Goal: Navigation & Orientation: Find specific page/section

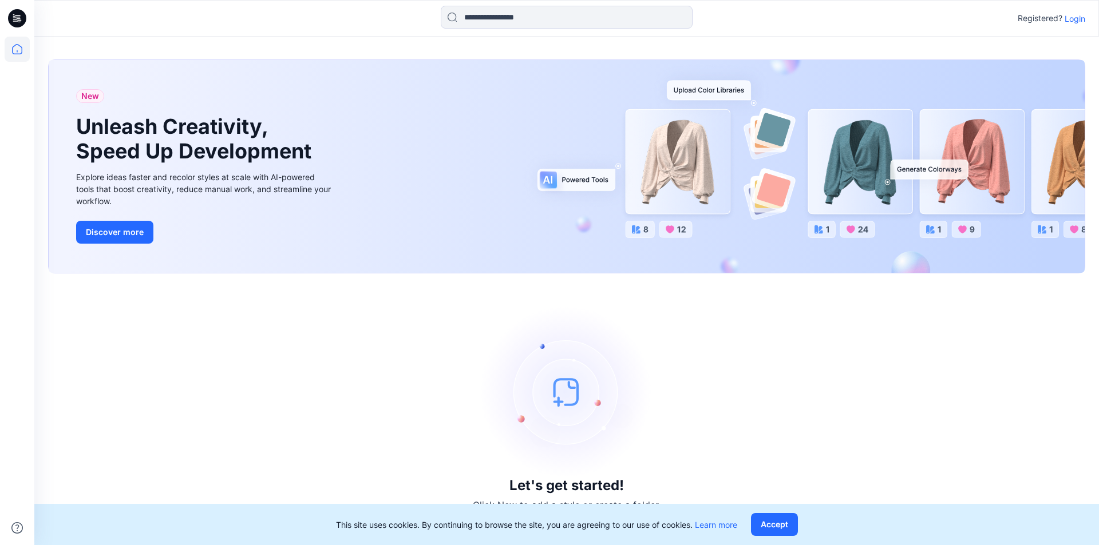
click at [1083, 17] on p "Login" at bounding box center [1074, 19] width 21 height 12
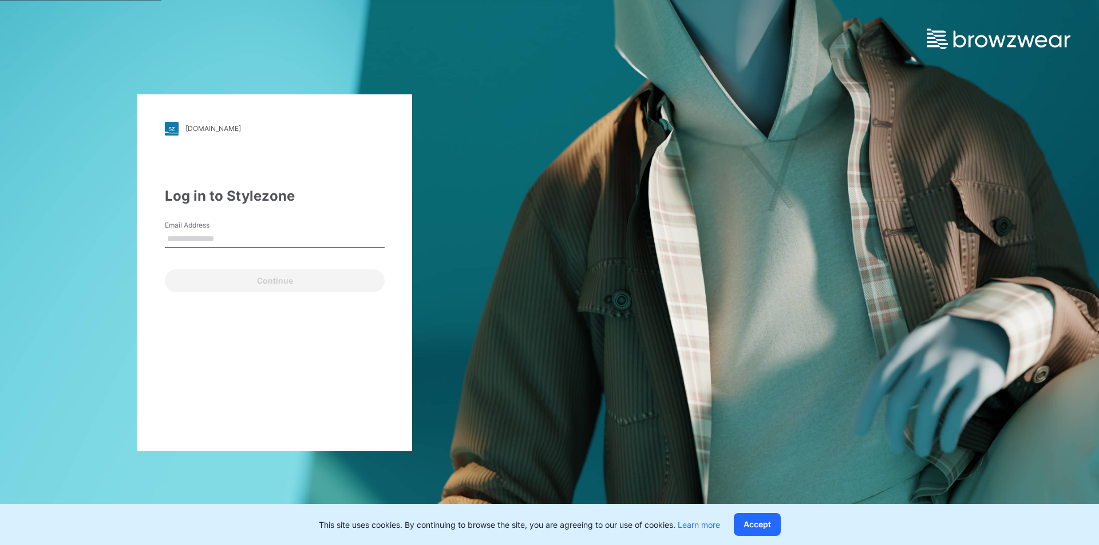
type input "**********"
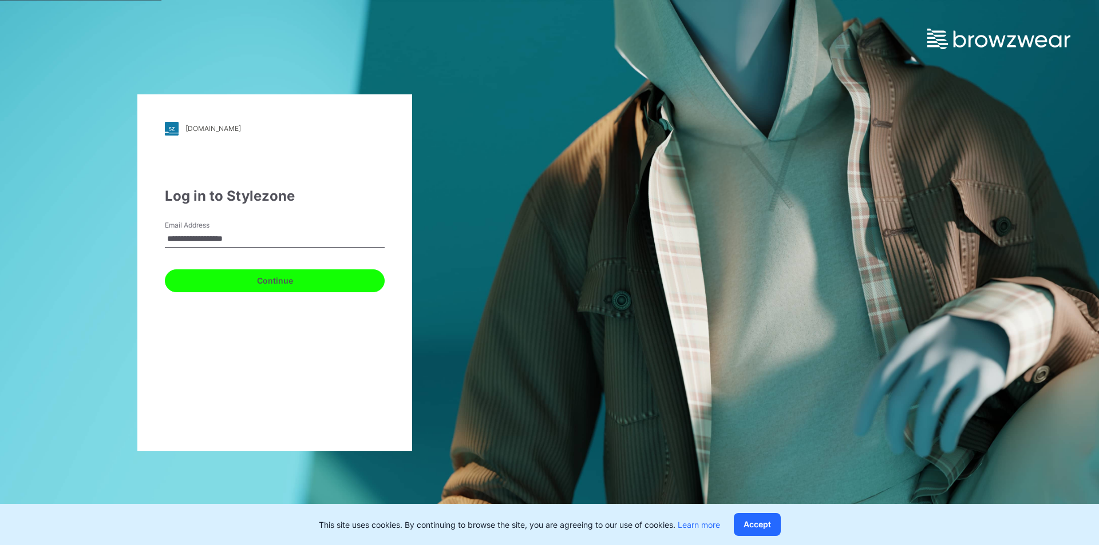
click at [248, 287] on button "Continue" at bounding box center [275, 281] width 220 height 23
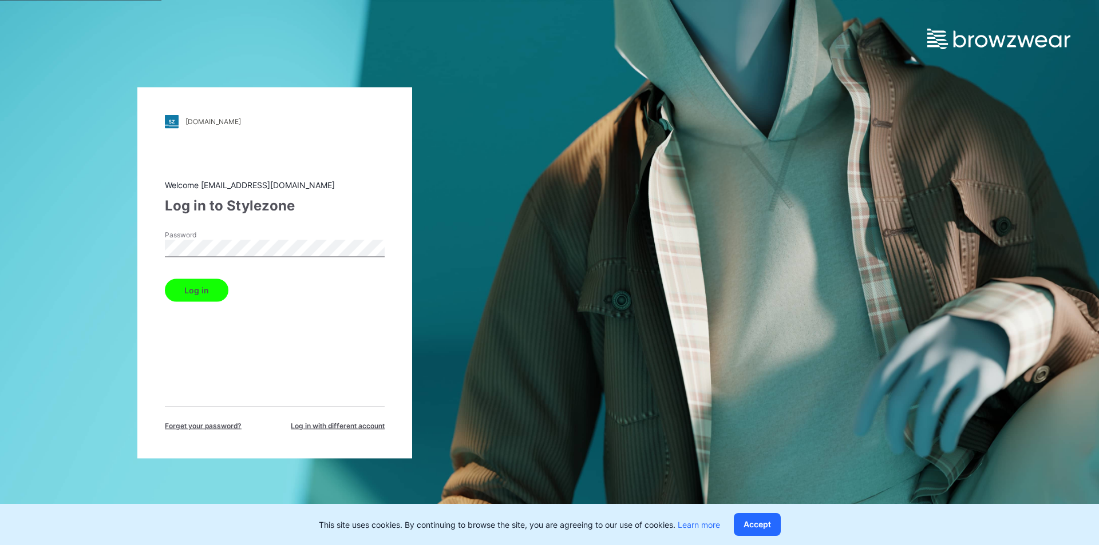
click at [165, 291] on button "Log in" at bounding box center [197, 290] width 64 height 23
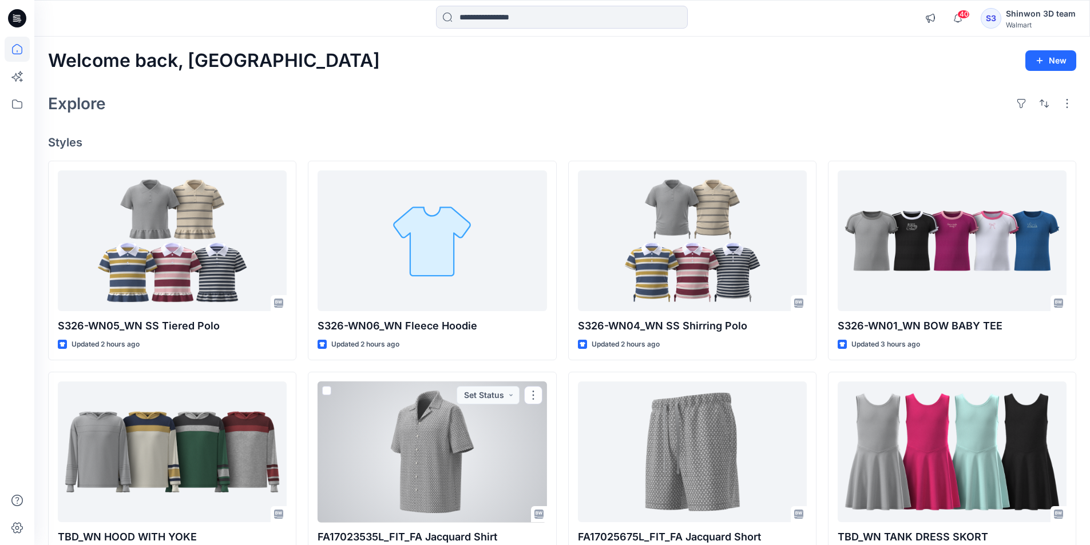
click at [350, 405] on div at bounding box center [432, 452] width 229 height 141
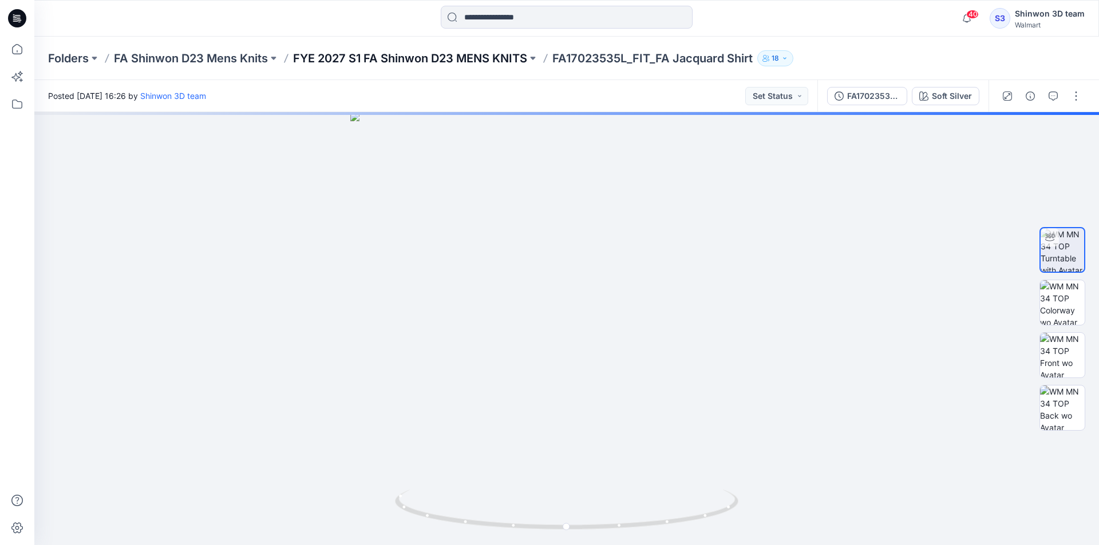
click at [387, 57] on p "FYE 2027 S1 FA Shinwon D23 MENS KNITS" at bounding box center [410, 58] width 234 height 16
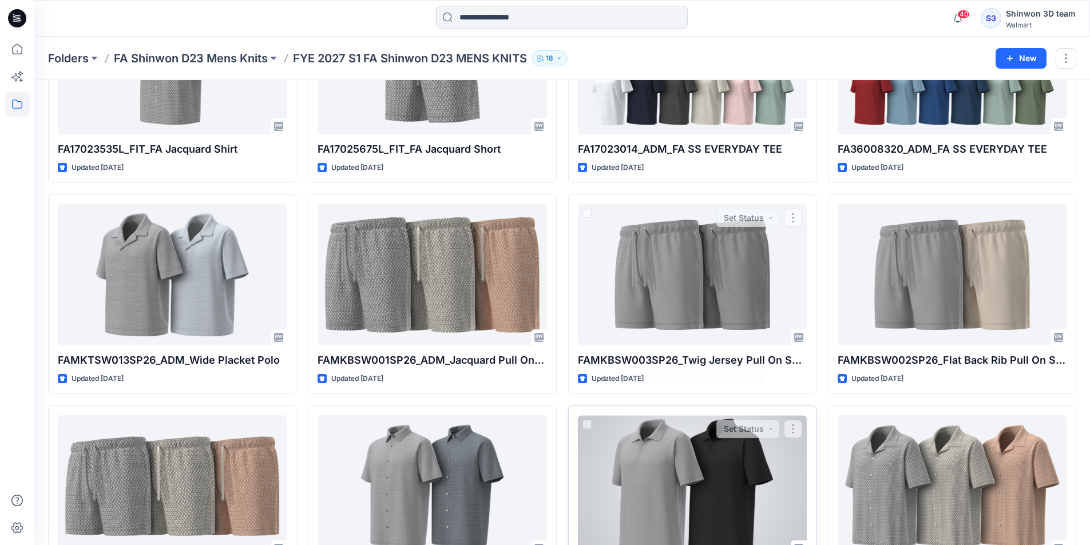
scroll to position [260, 0]
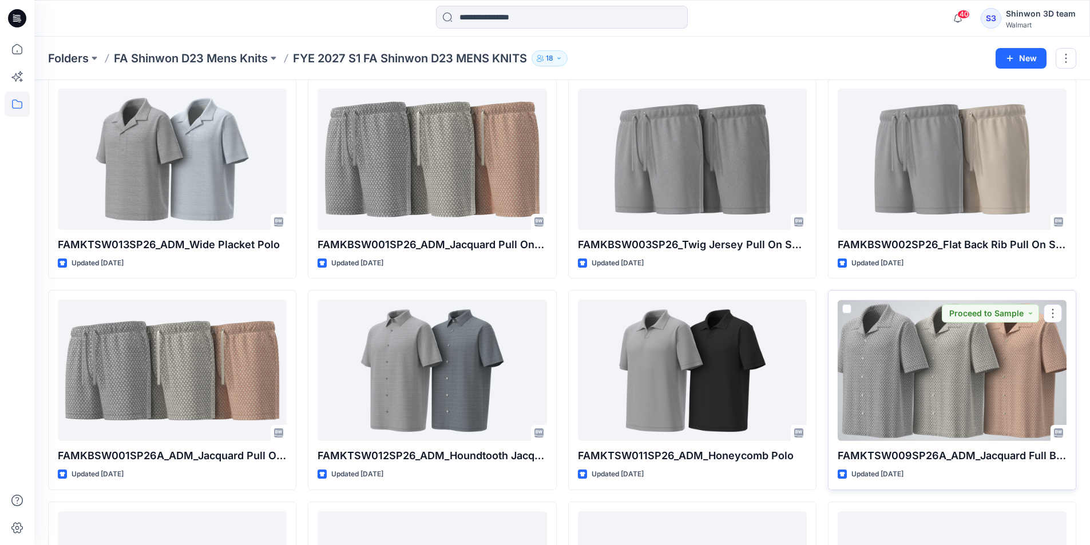
click at [945, 366] on div at bounding box center [952, 370] width 229 height 141
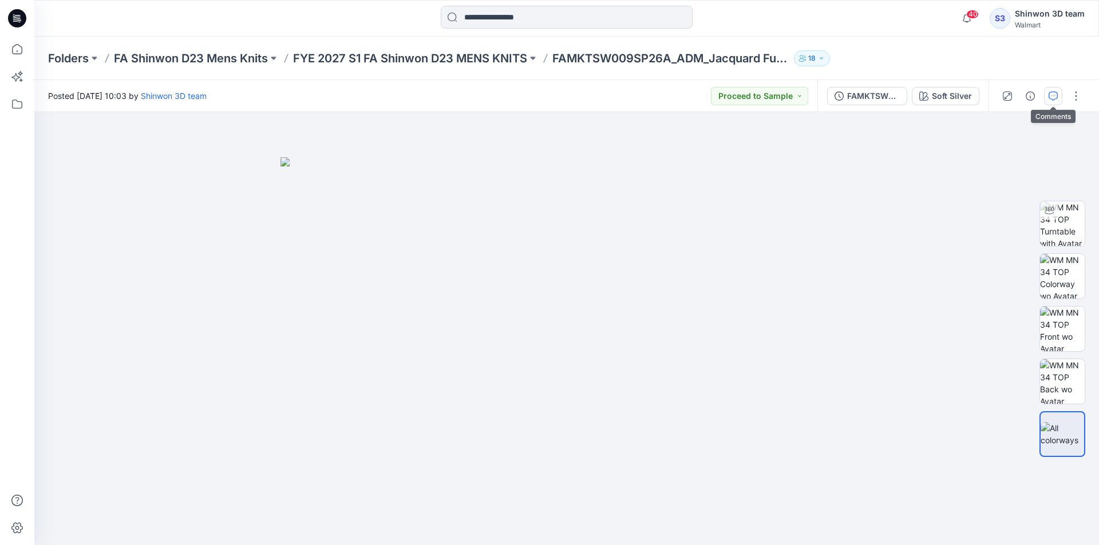
click at [1051, 101] on button "button" at bounding box center [1053, 96] width 18 height 18
